Goal: Find specific page/section: Find specific page/section

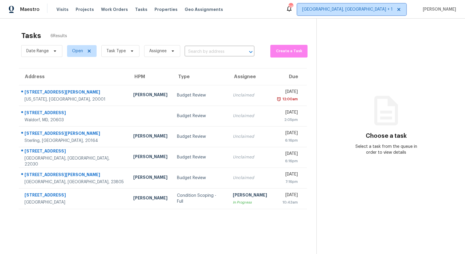
click at [374, 8] on span "[GEOGRAPHIC_DATA], [GEOGRAPHIC_DATA] + 1" at bounding box center [347, 9] width 90 height 6
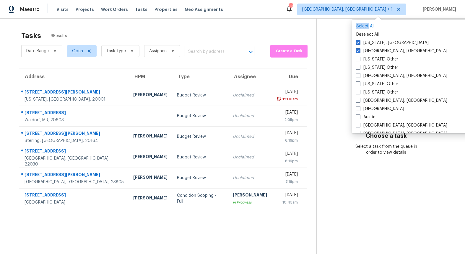
click at [368, 23] on p "Select All" at bounding box center [413, 26] width 114 height 6
checkbox input "true"
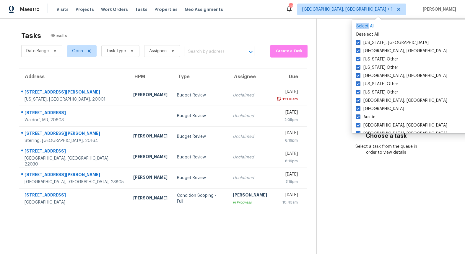
checkbox input "true"
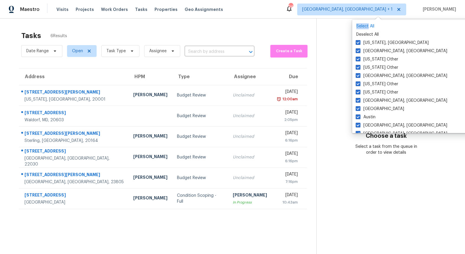
checkbox input "true"
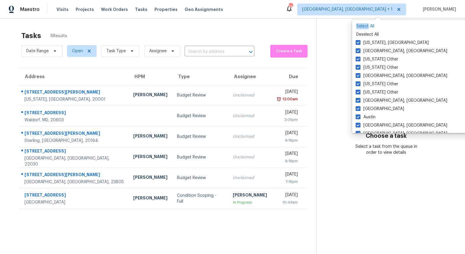
checkbox input "true"
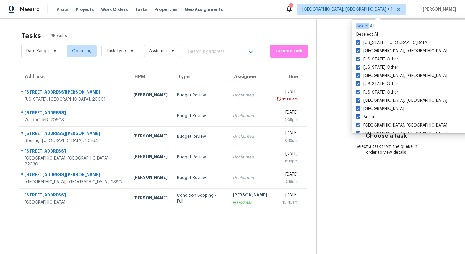
checkbox input "true"
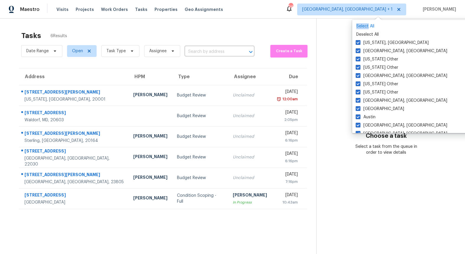
checkbox input "true"
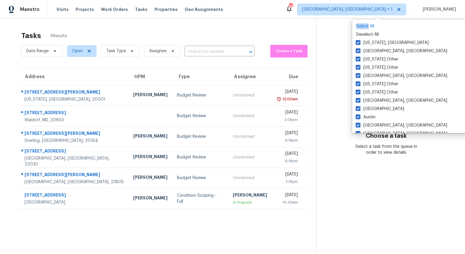
checkbox input "true"
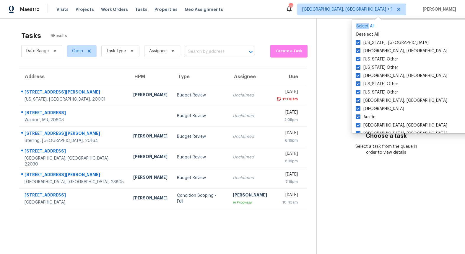
checkbox input "true"
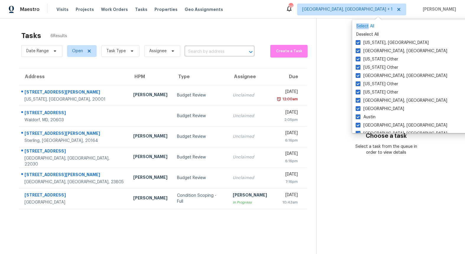
checkbox input "true"
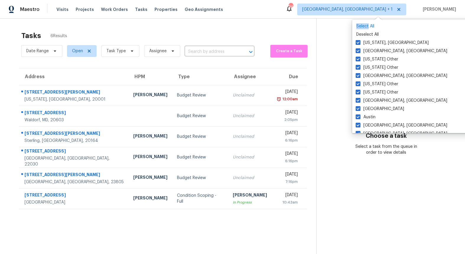
checkbox input "true"
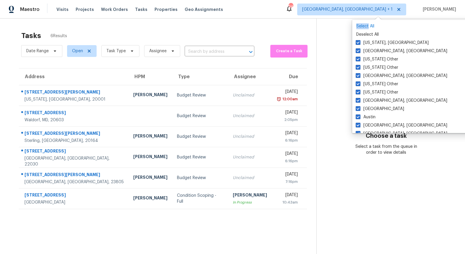
checkbox input "true"
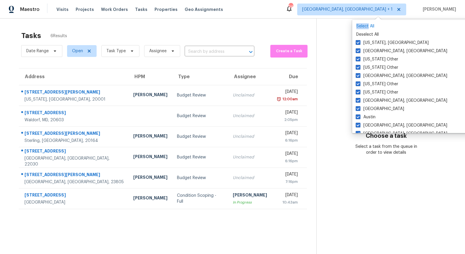
checkbox input "true"
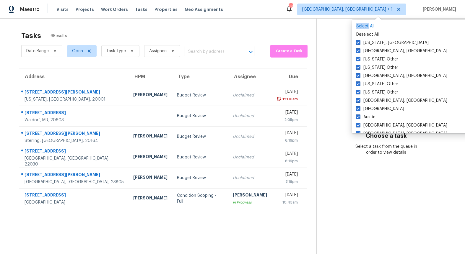
checkbox input "true"
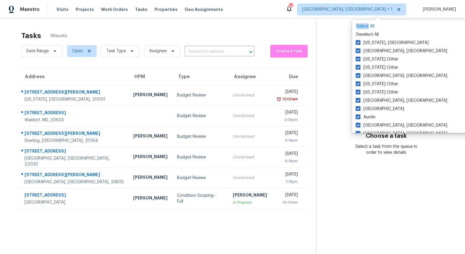
checkbox input "true"
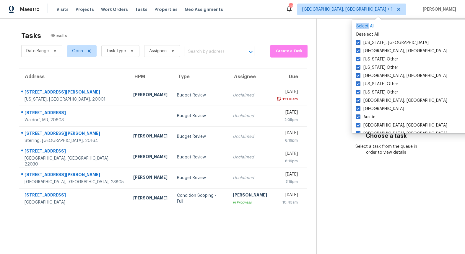
checkbox input "true"
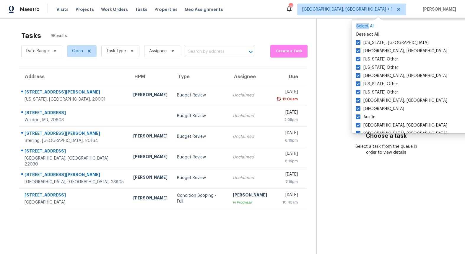
checkbox input "true"
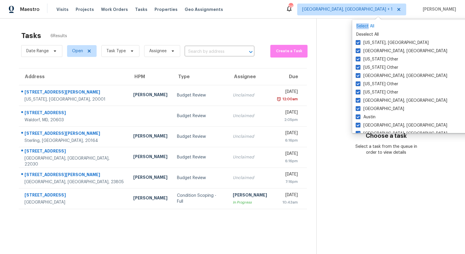
checkbox input "true"
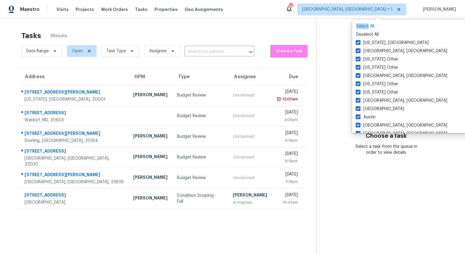
checkbox input "true"
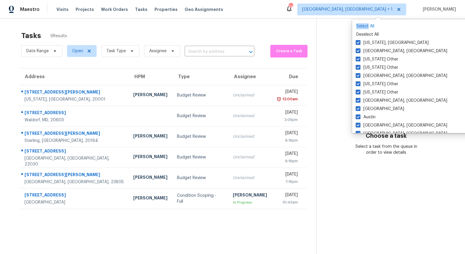
checkbox input "true"
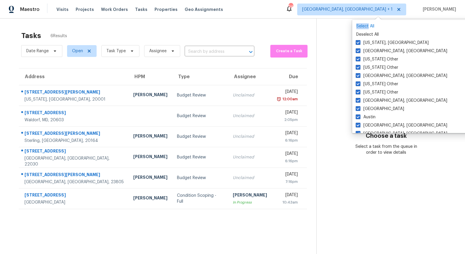
checkbox input "true"
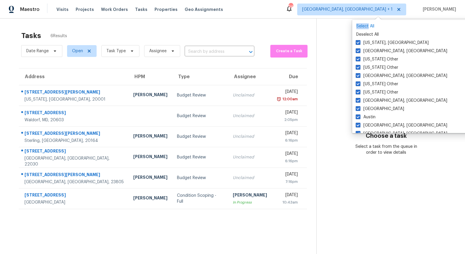
checkbox input "true"
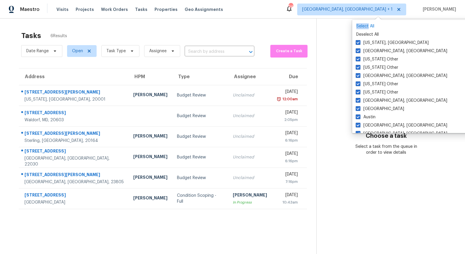
checkbox input "true"
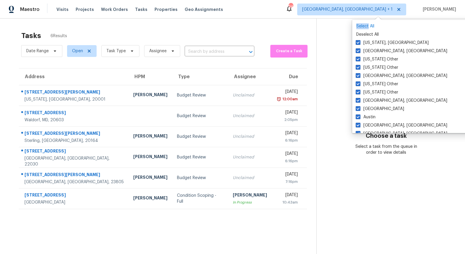
checkbox input "true"
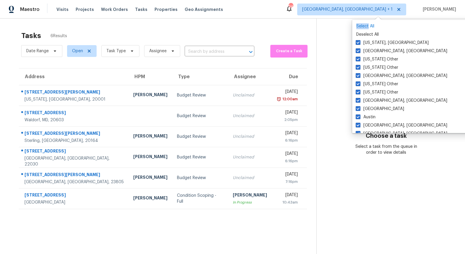
checkbox input "true"
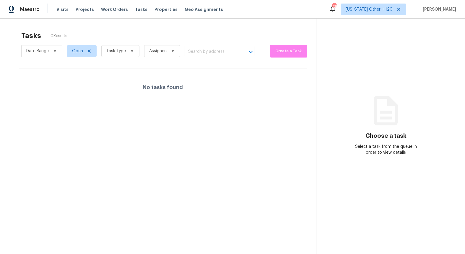
click at [339, 126] on div "Choose a task Select a task from the queue in order to view details" at bounding box center [385, 131] width 139 height 48
click at [59, 11] on span "Visits" at bounding box center [62, 9] width 12 height 6
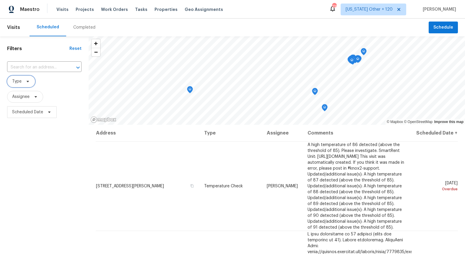
click at [19, 83] on span "Type" at bounding box center [16, 82] width 9 height 6
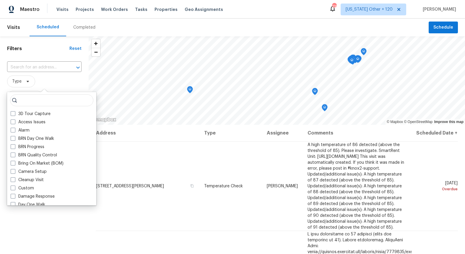
click at [26, 103] on input "search" at bounding box center [51, 101] width 83 height 12
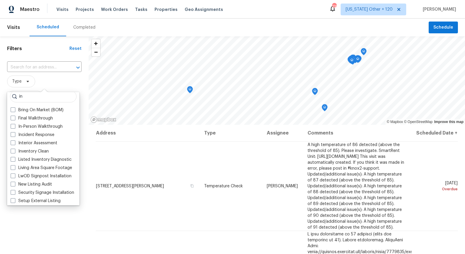
scroll to position [4, 0]
type input "in"
click at [31, 127] on label "In-Person Walkthrough" at bounding box center [37, 126] width 52 height 6
click at [14, 127] on input "In-Person Walkthrough" at bounding box center [13, 125] width 4 height 4
checkbox input "true"
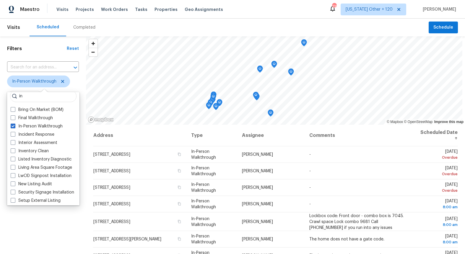
click at [3, 130] on div "Filters Reset ​ In-Person Walkthrough Assignee Scheduled Date" at bounding box center [43, 182] width 86 height 292
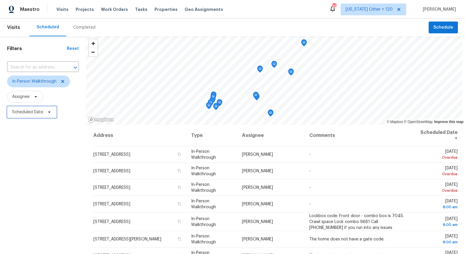
click at [27, 113] on span "Scheduled Date" at bounding box center [27, 112] width 31 height 6
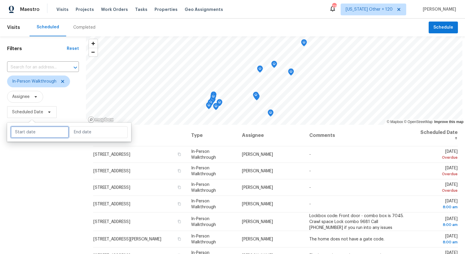
select select "9"
select select "2025"
select select "10"
select select "2025"
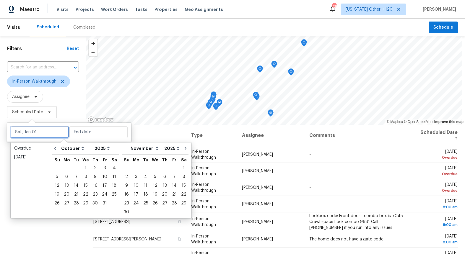
click at [29, 131] on input "text" at bounding box center [40, 132] width 58 height 12
type input "[DATE]"
click at [84, 185] on div "15" at bounding box center [85, 186] width 9 height 8
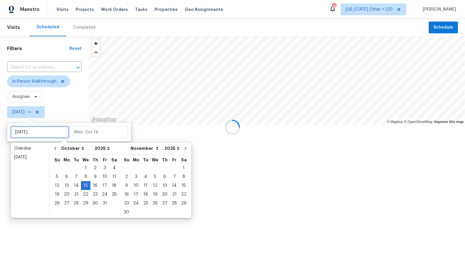
type input "[DATE]"
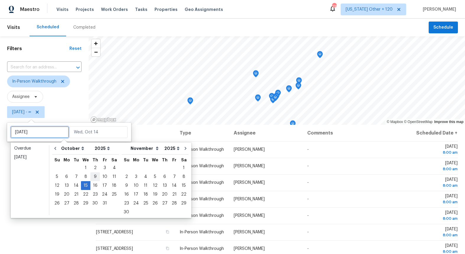
type input "[DATE]"
click at [84, 185] on div "15" at bounding box center [85, 186] width 9 height 8
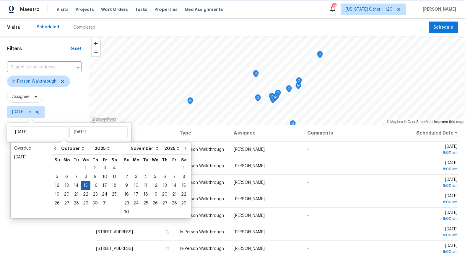
type input "[DATE]"
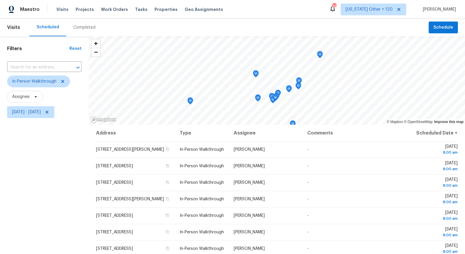
click at [48, 199] on div "Filters Reset ​ In-Person Walkthrough Assignee [DATE] - [DATE]" at bounding box center [44, 182] width 89 height 292
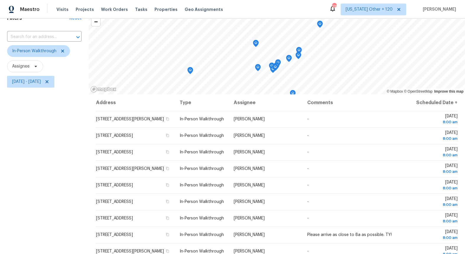
scroll to position [35, 0]
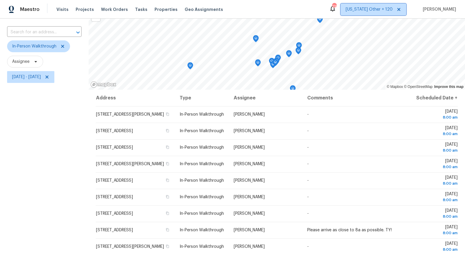
click at [370, 8] on span "[US_STATE] Other + 120" at bounding box center [369, 9] width 47 height 6
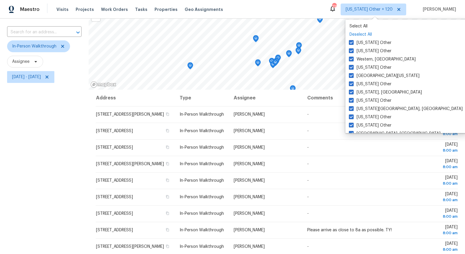
click at [355, 35] on p "Deselect All" at bounding box center [406, 35] width 114 height 6
checkbox input "false"
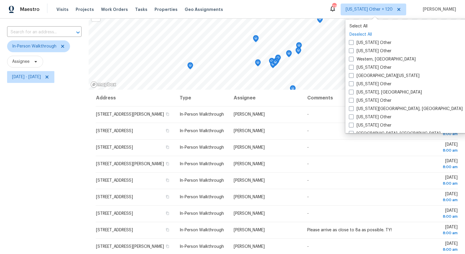
checkbox input "false"
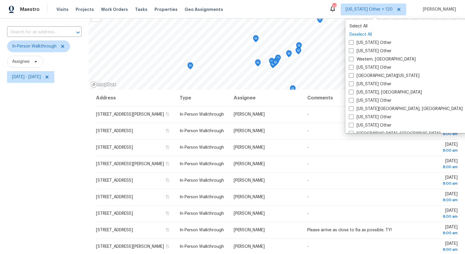
checkbox input "false"
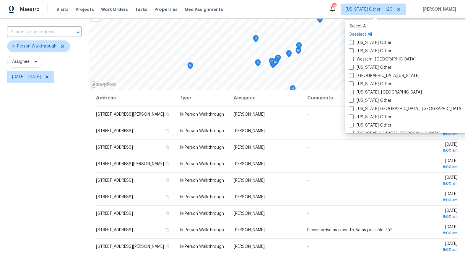
checkbox input "false"
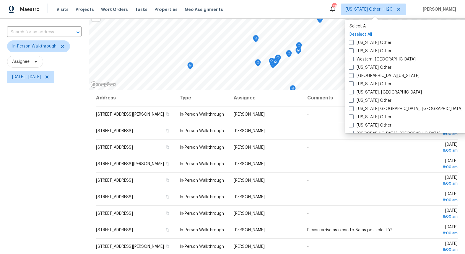
checkbox input "false"
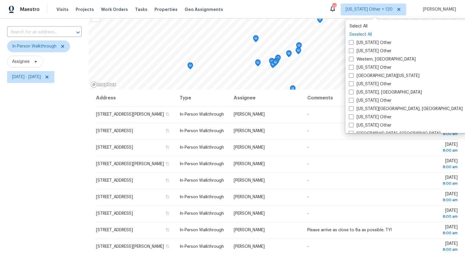
checkbox input "false"
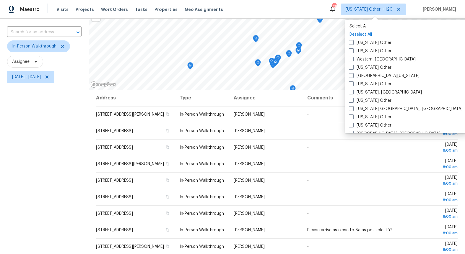
checkbox input "false"
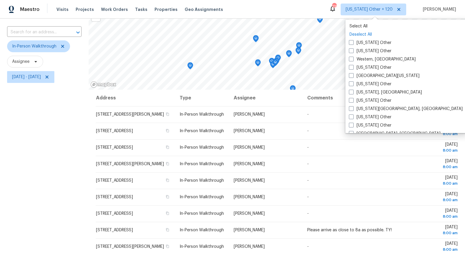
checkbox input "false"
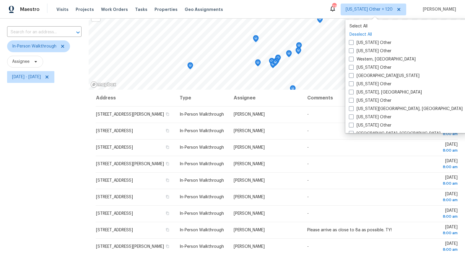
checkbox input "false"
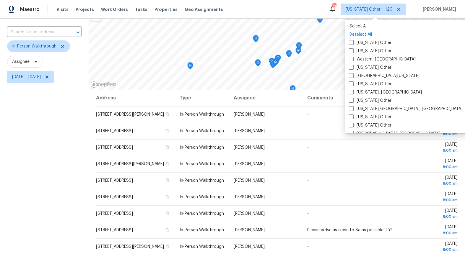
checkbox input "false"
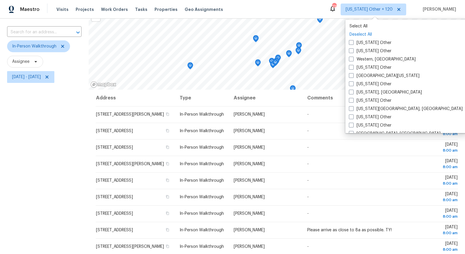
checkbox input "false"
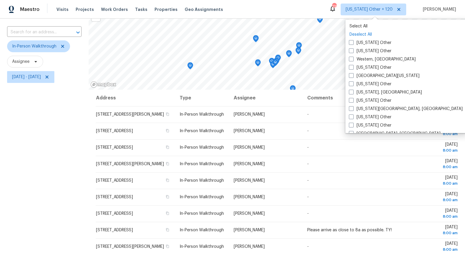
checkbox input "false"
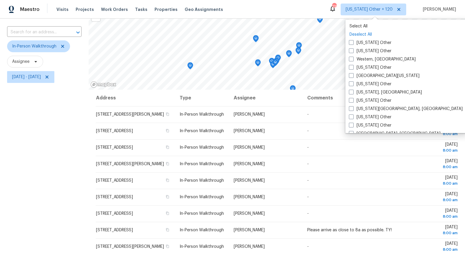
checkbox input "false"
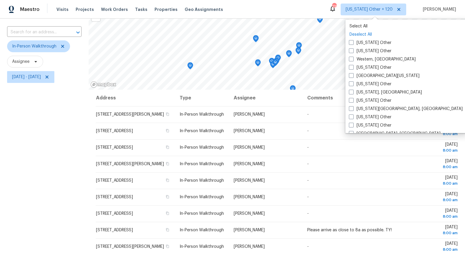
checkbox input "false"
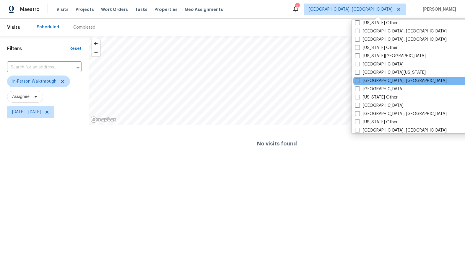
scroll to position [909, 0]
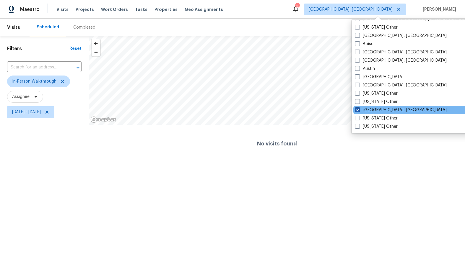
click at [358, 109] on span at bounding box center [357, 110] width 5 height 5
click at [358, 109] on input "[GEOGRAPHIC_DATA], [GEOGRAPHIC_DATA]" at bounding box center [357, 109] width 4 height 4
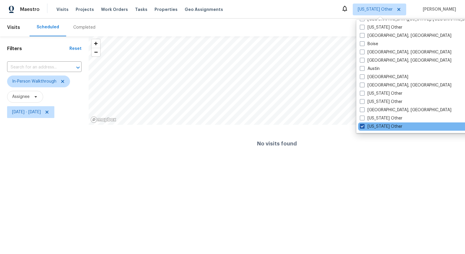
click at [364, 127] on span at bounding box center [362, 126] width 5 height 5
click at [364, 127] on input "[US_STATE] Other" at bounding box center [362, 126] width 4 height 4
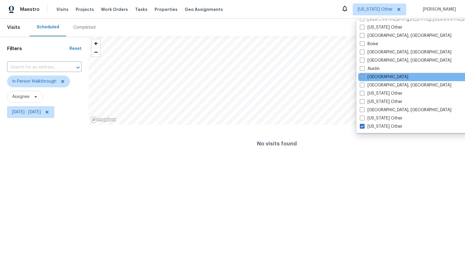
click at [365, 79] on label "[GEOGRAPHIC_DATA]" at bounding box center [384, 77] width 48 height 6
click at [364, 78] on input "[GEOGRAPHIC_DATA]" at bounding box center [362, 76] width 4 height 4
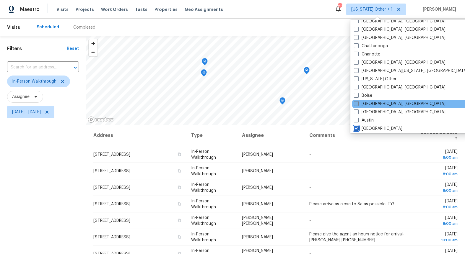
scroll to position [855, 0]
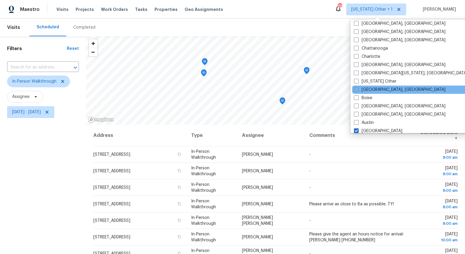
click at [362, 89] on label "[GEOGRAPHIC_DATA], [GEOGRAPHIC_DATA]" at bounding box center [400, 90] width 92 height 6
click at [358, 89] on input "[GEOGRAPHIC_DATA], [GEOGRAPHIC_DATA]" at bounding box center [356, 89] width 4 height 4
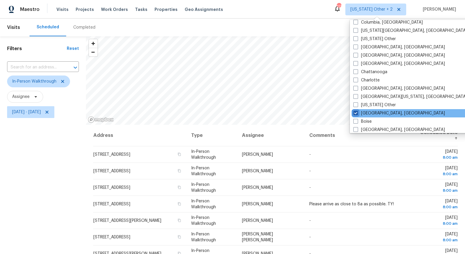
scroll to position [830, 0]
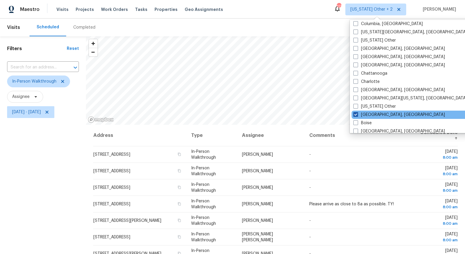
click at [362, 89] on label "[GEOGRAPHIC_DATA], [GEOGRAPHIC_DATA]" at bounding box center [399, 90] width 92 height 6
click at [357, 89] on input "[GEOGRAPHIC_DATA], [GEOGRAPHIC_DATA]" at bounding box center [355, 89] width 4 height 4
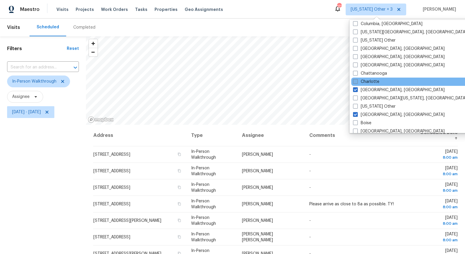
click at [362, 82] on label "Charlotte" at bounding box center [366, 82] width 26 height 6
click at [357, 82] on input "Charlotte" at bounding box center [355, 81] width 4 height 4
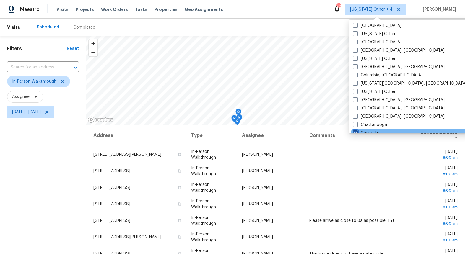
scroll to position [778, 0]
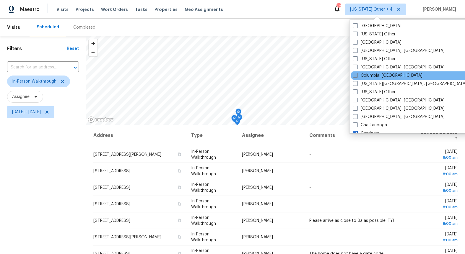
click at [365, 76] on label "Columbia, [GEOGRAPHIC_DATA]" at bounding box center [387, 76] width 69 height 6
click at [357, 76] on input "Columbia, [GEOGRAPHIC_DATA]" at bounding box center [355, 75] width 4 height 4
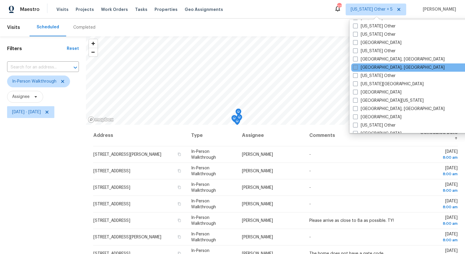
scroll to position [685, 0]
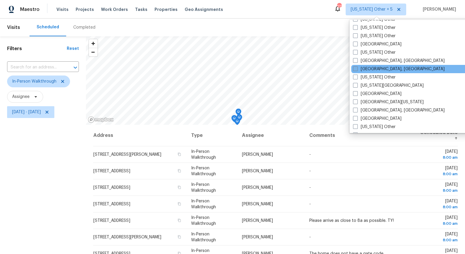
click at [370, 70] on label "[GEOGRAPHIC_DATA], [GEOGRAPHIC_DATA]" at bounding box center [399, 69] width 92 height 6
click at [357, 70] on input "[GEOGRAPHIC_DATA], [GEOGRAPHIC_DATA]" at bounding box center [355, 68] width 4 height 4
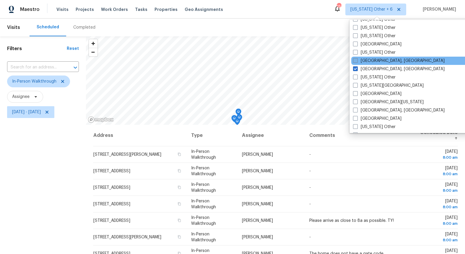
click at [370, 62] on label "[GEOGRAPHIC_DATA], [GEOGRAPHIC_DATA]" at bounding box center [399, 61] width 92 height 6
click at [357, 62] on input "[GEOGRAPHIC_DATA], [GEOGRAPHIC_DATA]" at bounding box center [355, 60] width 4 height 4
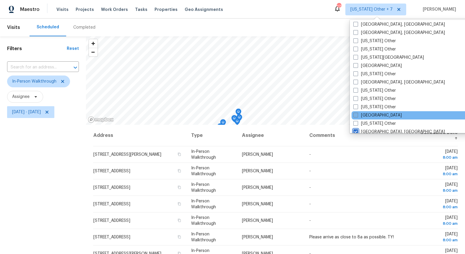
scroll to position [610, 0]
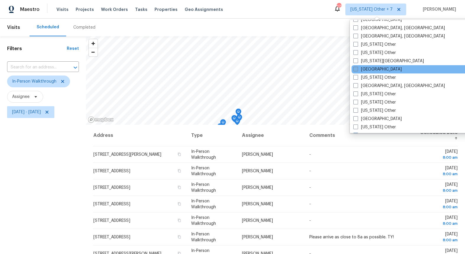
click at [369, 71] on label "[GEOGRAPHIC_DATA]" at bounding box center [377, 69] width 48 height 6
click at [357, 70] on input "[GEOGRAPHIC_DATA]" at bounding box center [355, 68] width 4 height 4
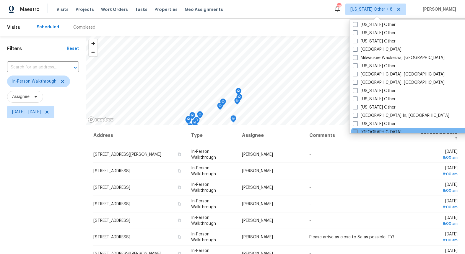
scroll to position [478, 0]
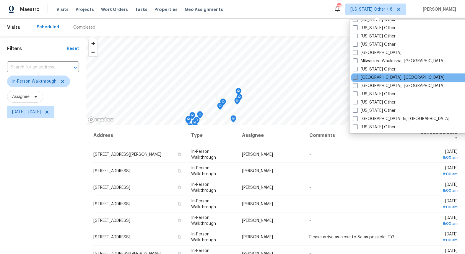
click at [365, 78] on label "[GEOGRAPHIC_DATA], [GEOGRAPHIC_DATA]" at bounding box center [399, 78] width 92 height 6
click at [357, 78] on input "[GEOGRAPHIC_DATA], [GEOGRAPHIC_DATA]" at bounding box center [355, 77] width 4 height 4
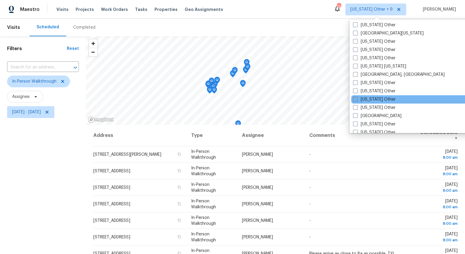
scroll to position [370, 0]
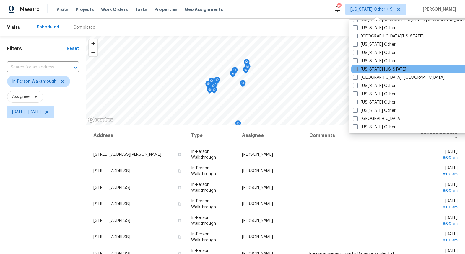
click at [365, 69] on label "[US_STATE] [US_STATE]" at bounding box center [379, 69] width 53 height 6
click at [357, 69] on input "[US_STATE] [US_STATE]" at bounding box center [355, 68] width 4 height 4
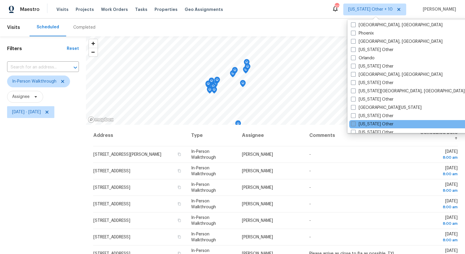
scroll to position [293, 0]
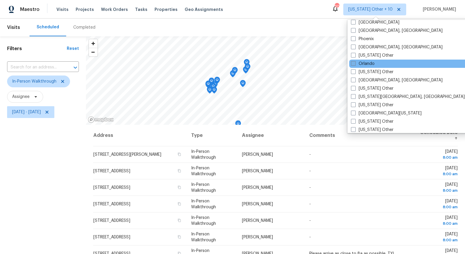
click at [363, 64] on label "Orlando" at bounding box center [363, 64] width 24 height 6
click at [355, 64] on input "Orlando" at bounding box center [353, 63] width 4 height 4
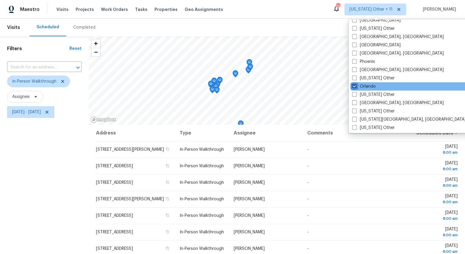
scroll to position [269, 0]
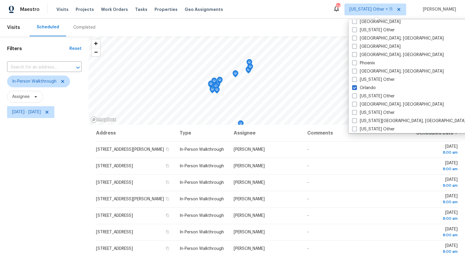
click at [58, 189] on div "Filters Reset ​ In-Person Walkthrough Assignee [DATE] - [DATE]" at bounding box center [44, 182] width 89 height 292
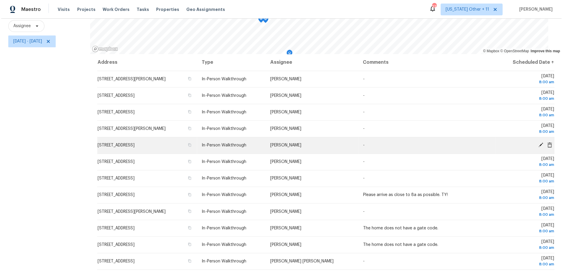
scroll to position [71, 0]
